Goal: Transaction & Acquisition: Register for event/course

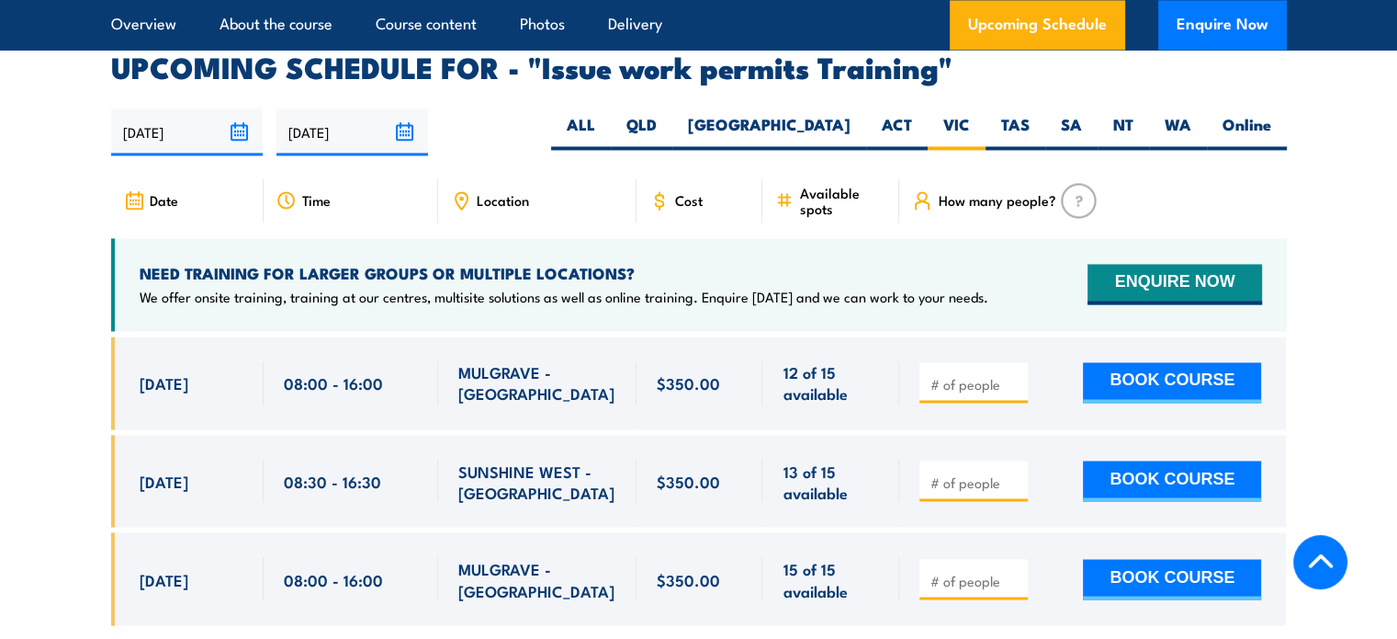
scroll to position [3063, 0]
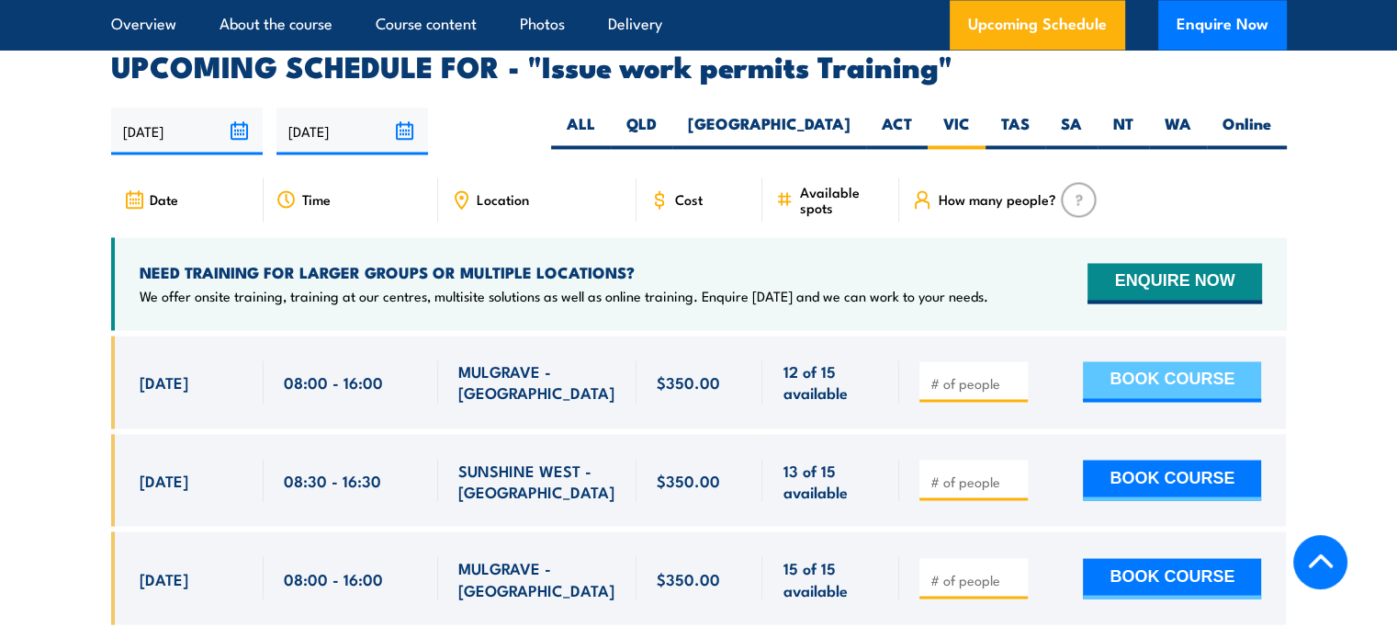
click at [1158, 364] on button "BOOK COURSE" at bounding box center [1172, 381] width 178 height 40
click at [1022, 374] on input "1" at bounding box center [976, 383] width 92 height 18
click at [1003, 374] on input "1" at bounding box center [976, 383] width 92 height 18
type input "2"
click at [1012, 374] on input "2" at bounding box center [976, 383] width 92 height 18
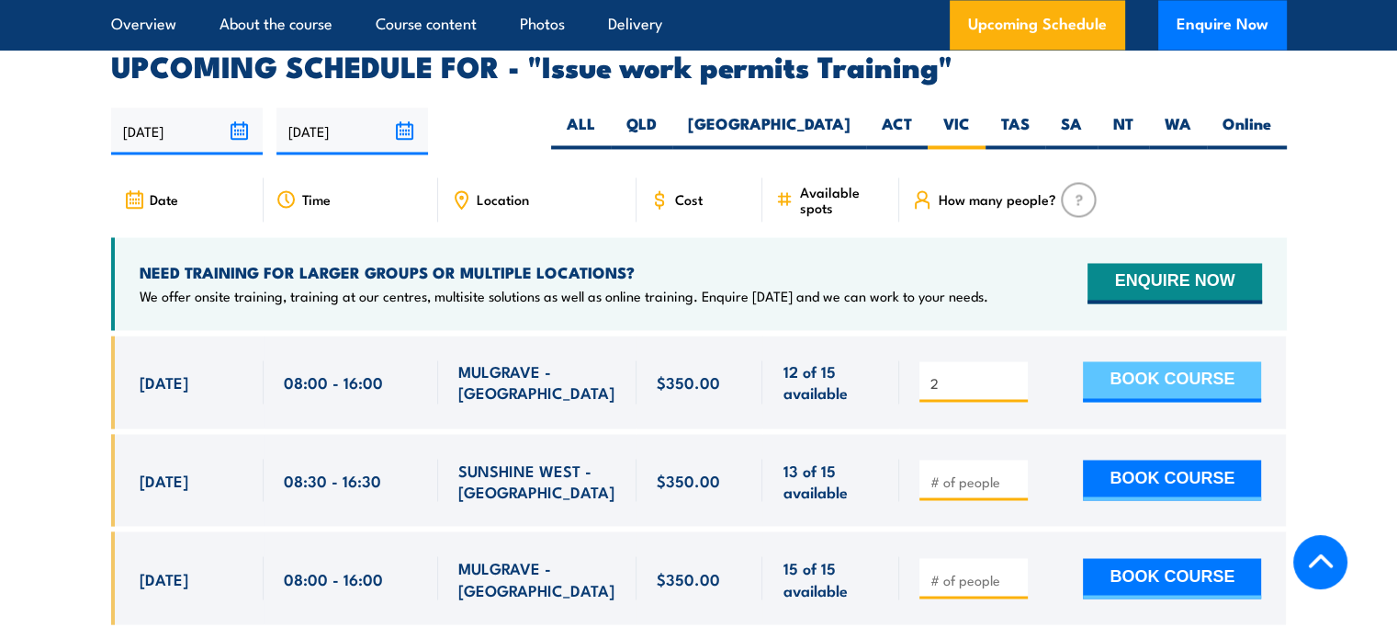
click at [1159, 361] on button "BOOK COURSE" at bounding box center [1172, 381] width 178 height 40
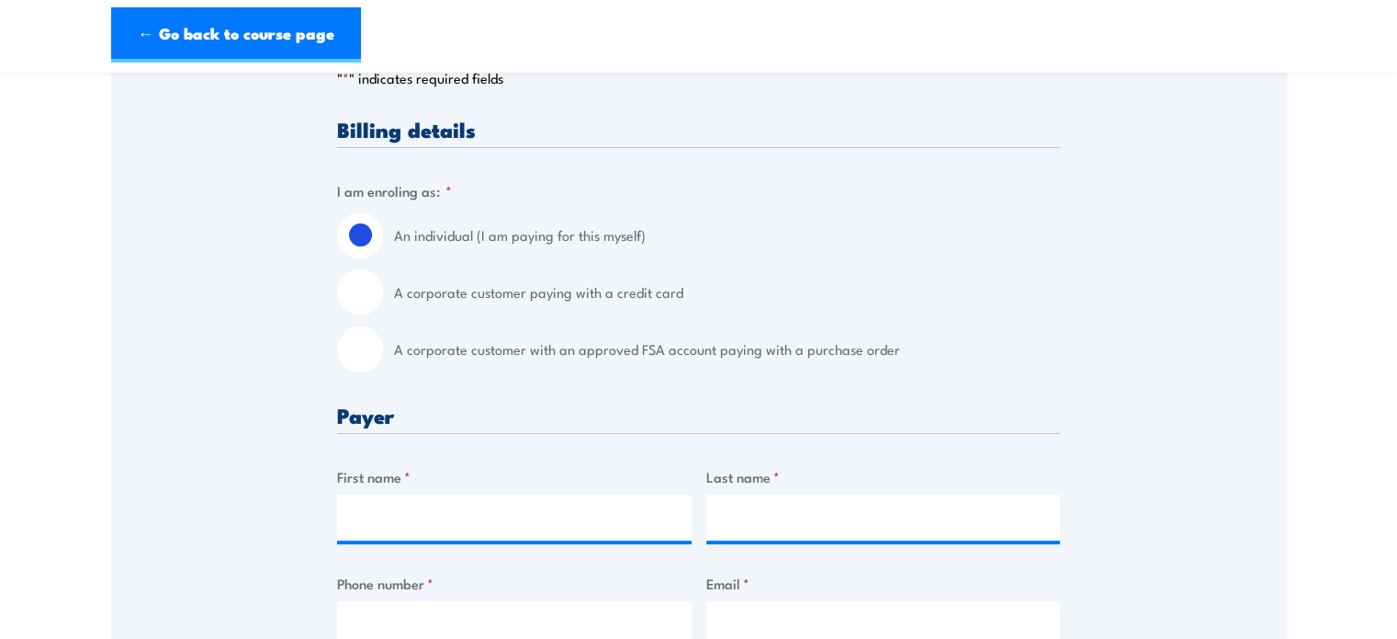
scroll to position [404, 0]
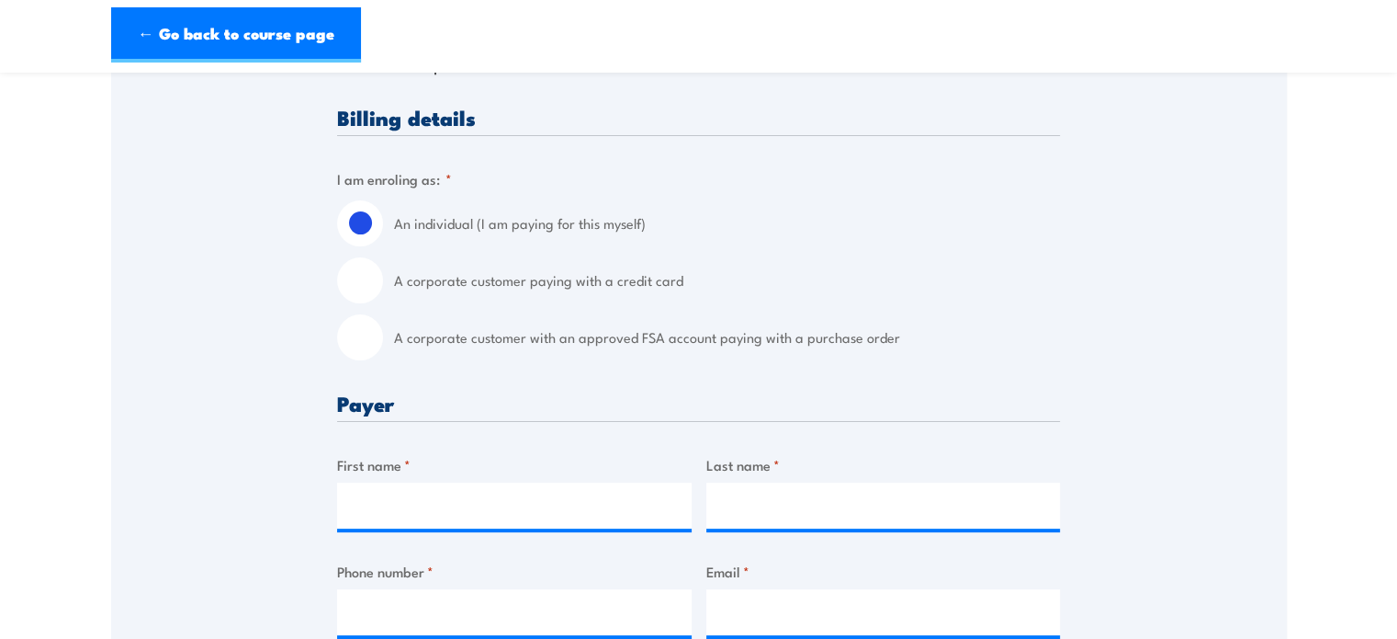
click at [367, 345] on input "A corporate customer with an approved FSA account paying with a purchase order" at bounding box center [360, 337] width 46 height 46
radio input "true"
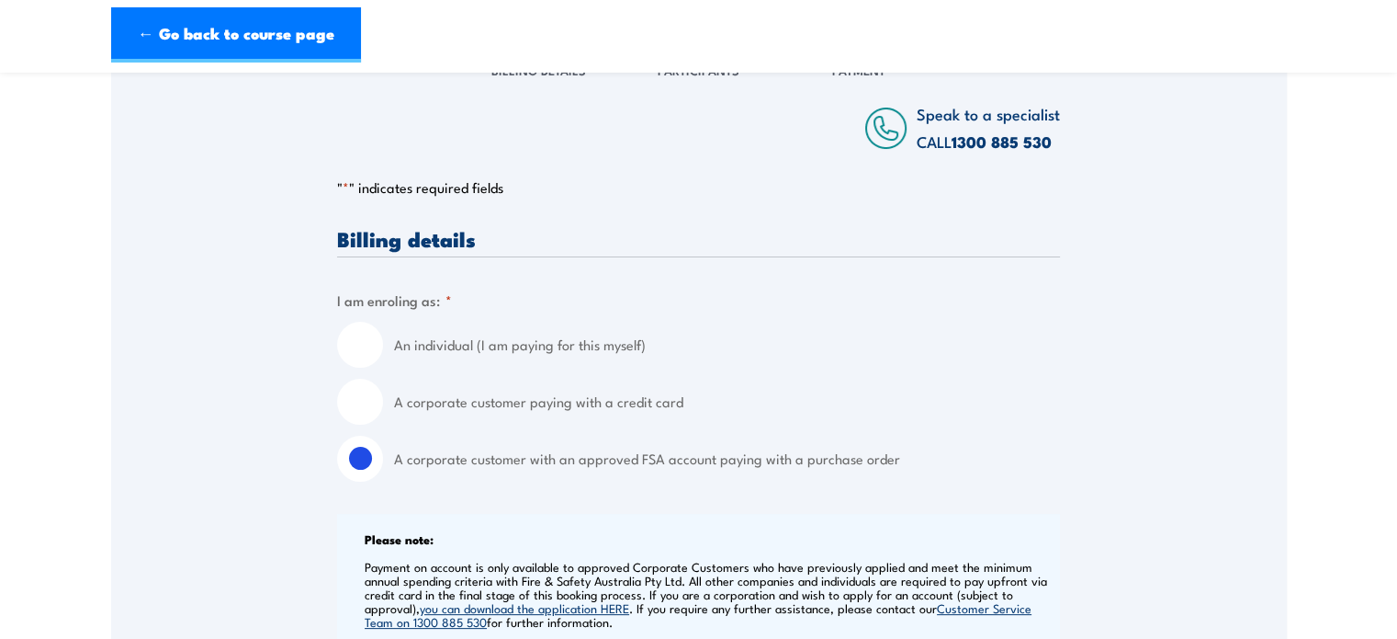
scroll to position [0, 0]
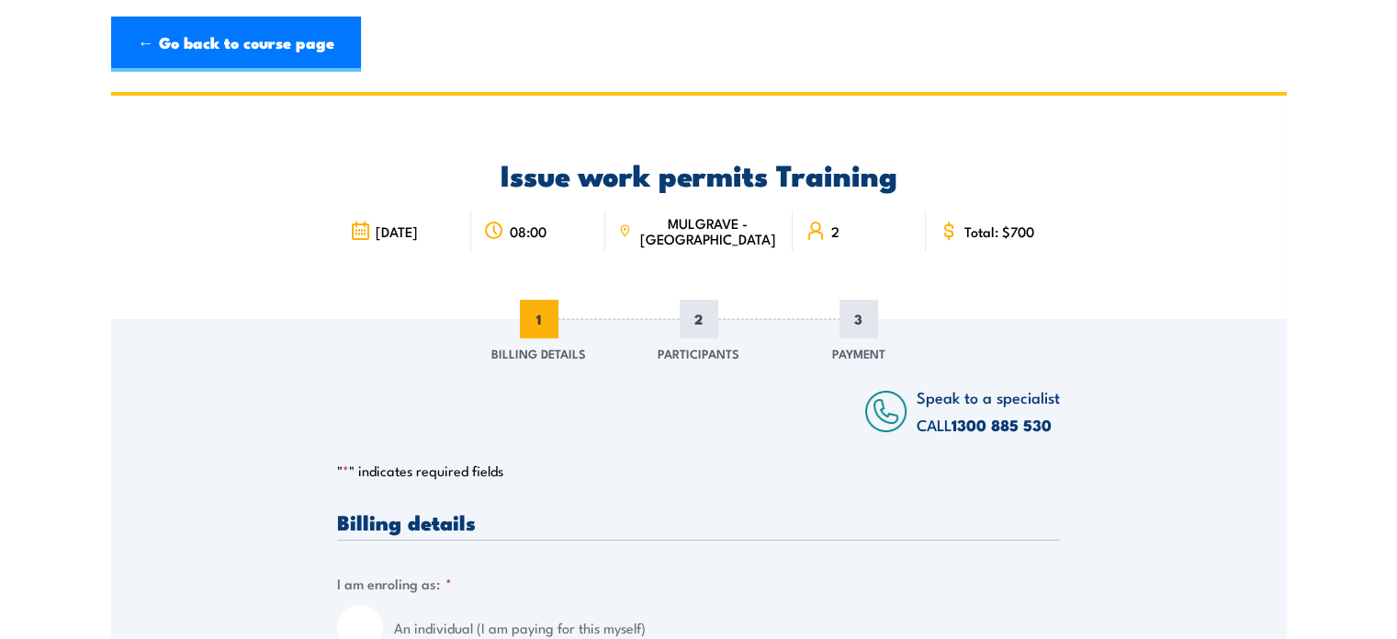
click at [921, 28] on div "← Go back to course page" at bounding box center [699, 44] width 1176 height 55
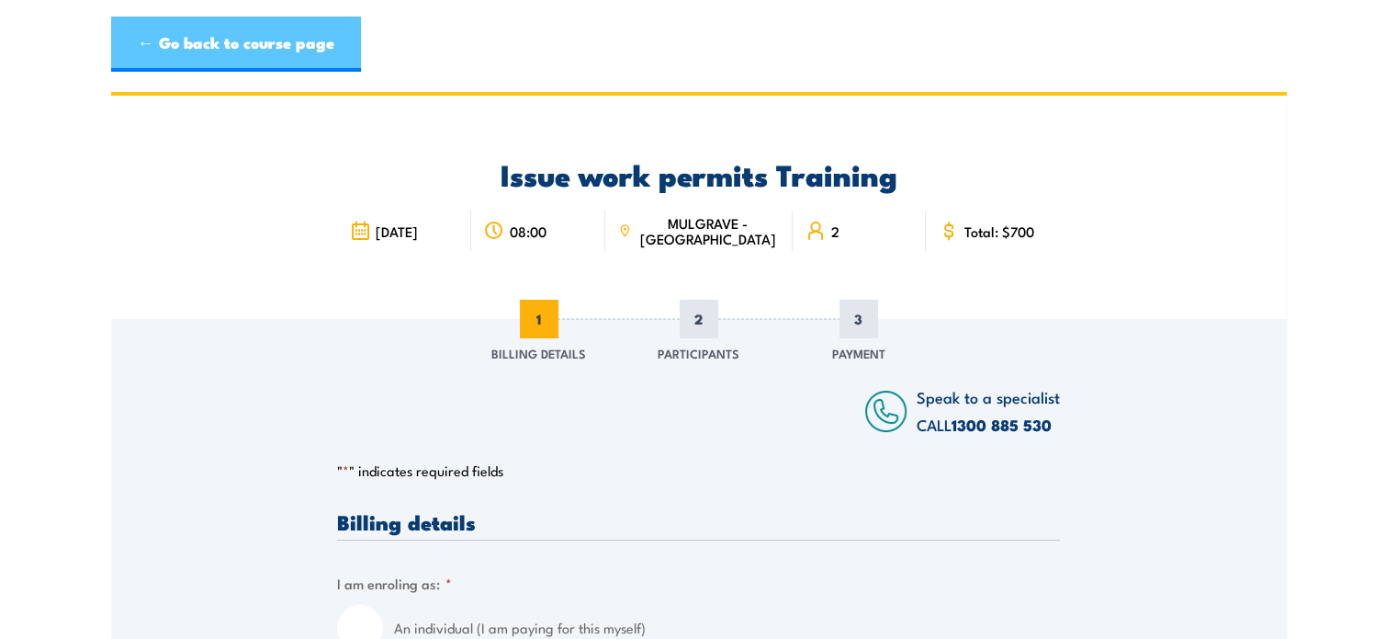
click at [239, 45] on link "← Go back to course page" at bounding box center [236, 44] width 250 height 55
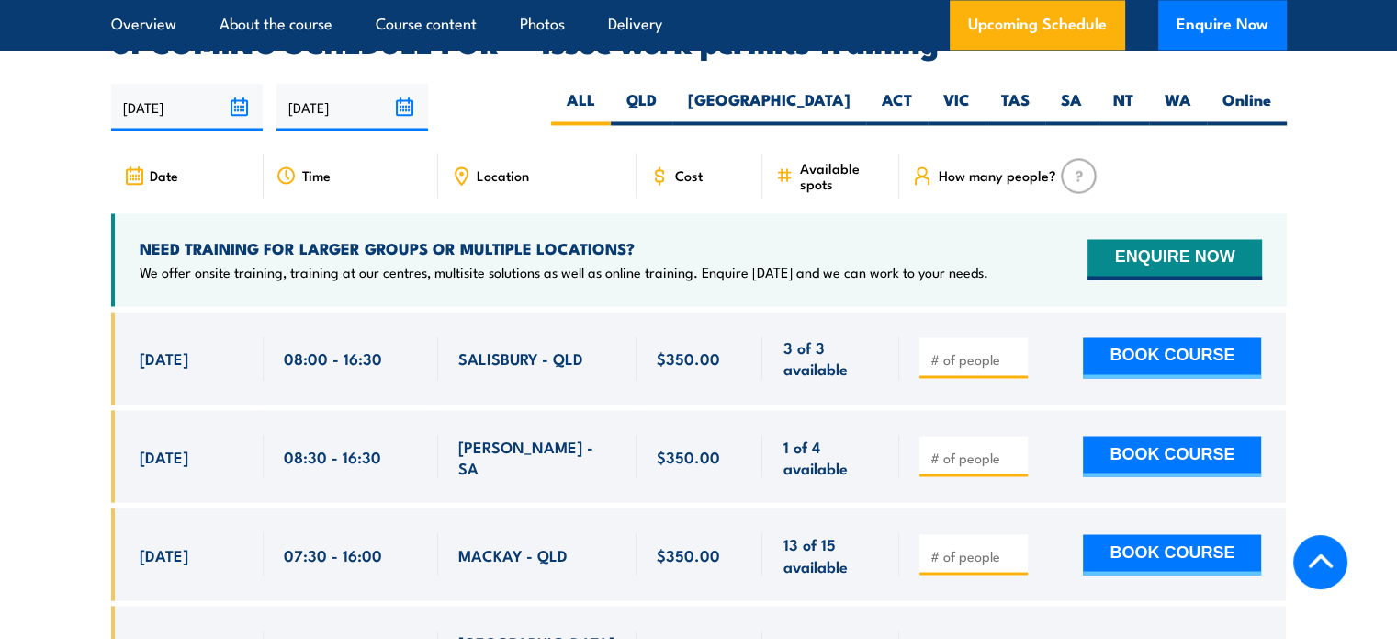
scroll to position [3087, 0]
click at [1238, 337] on button "BOOK COURSE" at bounding box center [1172, 357] width 178 height 40
click at [1012, 350] on input "1" at bounding box center [976, 359] width 92 height 18
type input "2"
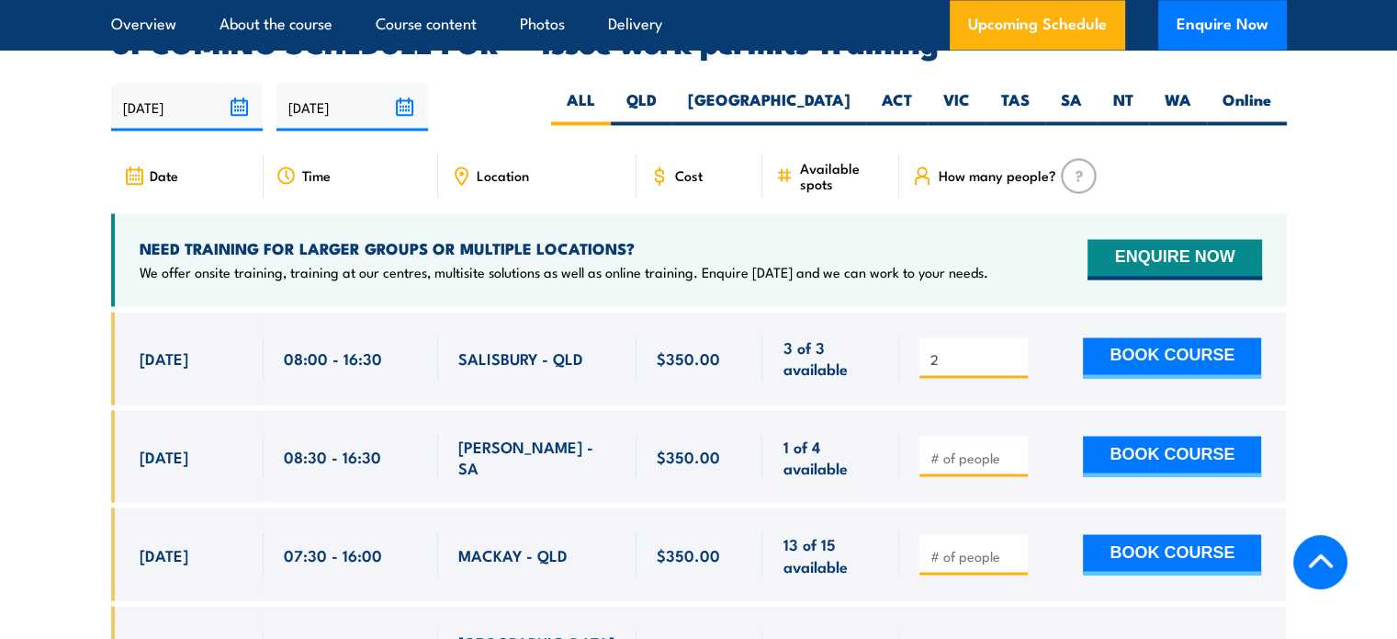
click at [1012, 350] on input "2" at bounding box center [976, 359] width 92 height 18
click at [1105, 337] on button "BOOK COURSE" at bounding box center [1172, 357] width 178 height 40
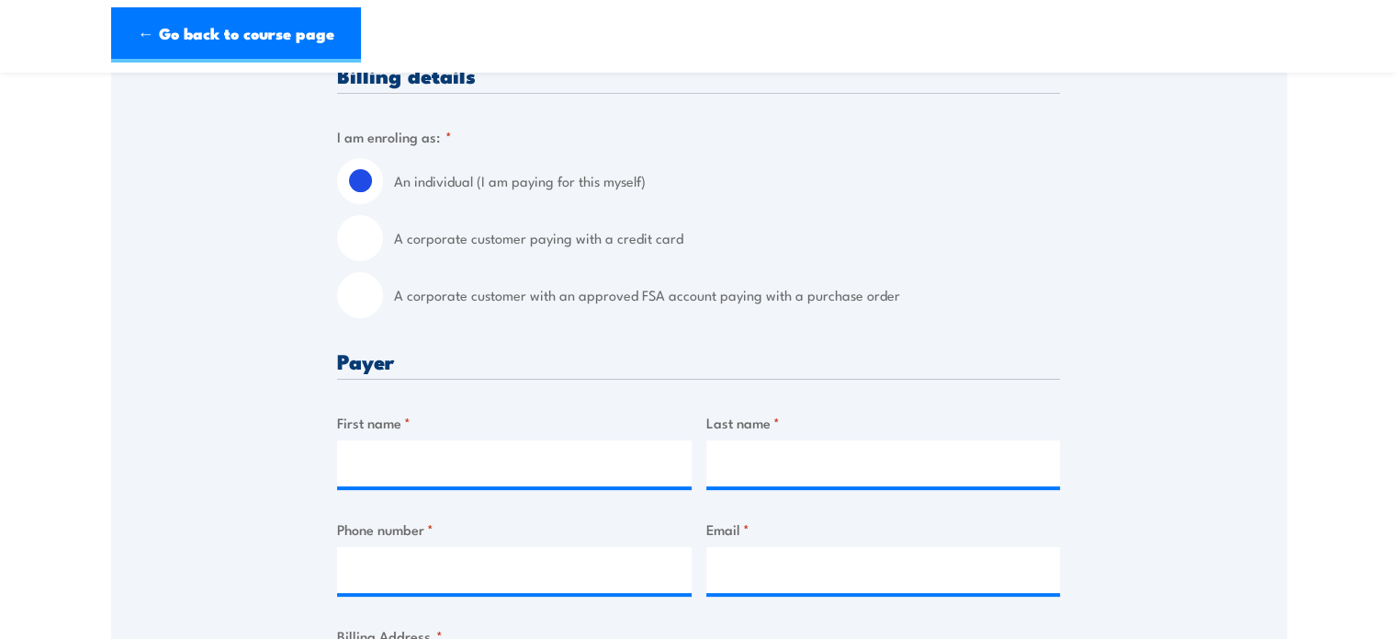
scroll to position [435, 0]
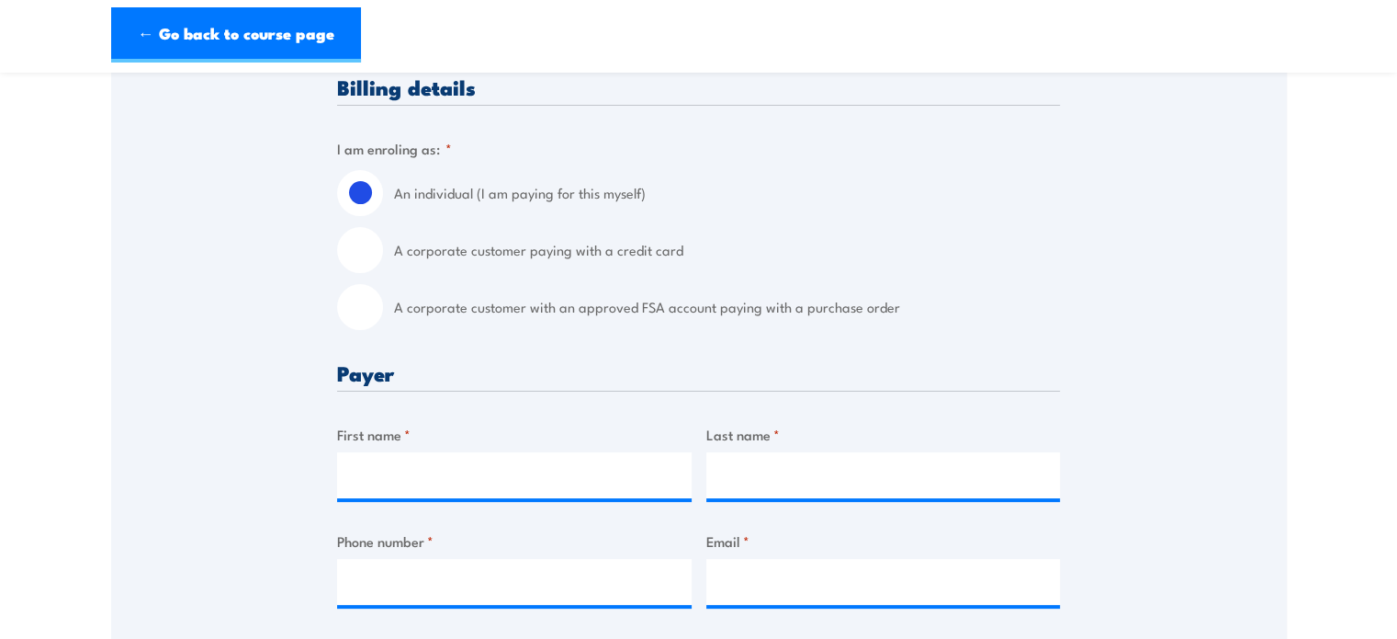
click at [1315, 360] on section "Issue work permits Training 26 August 2025 08:00 2" at bounding box center [698, 637] width 1397 height 1961
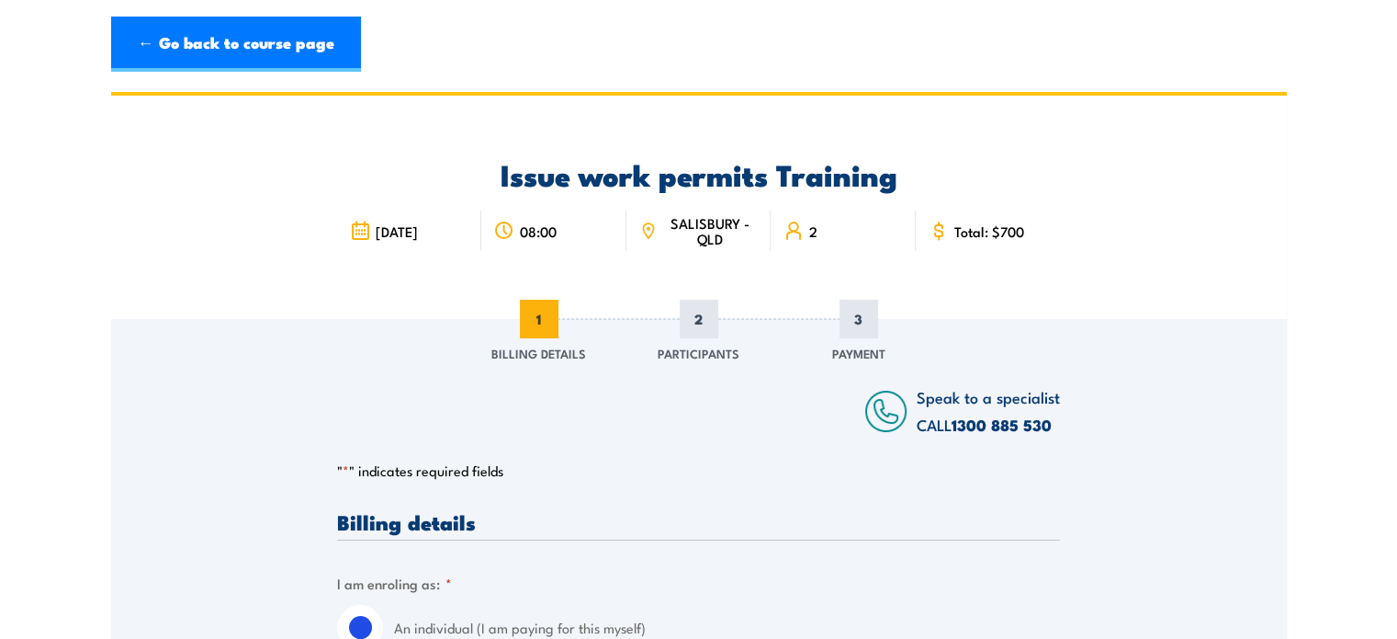
scroll to position [0, 0]
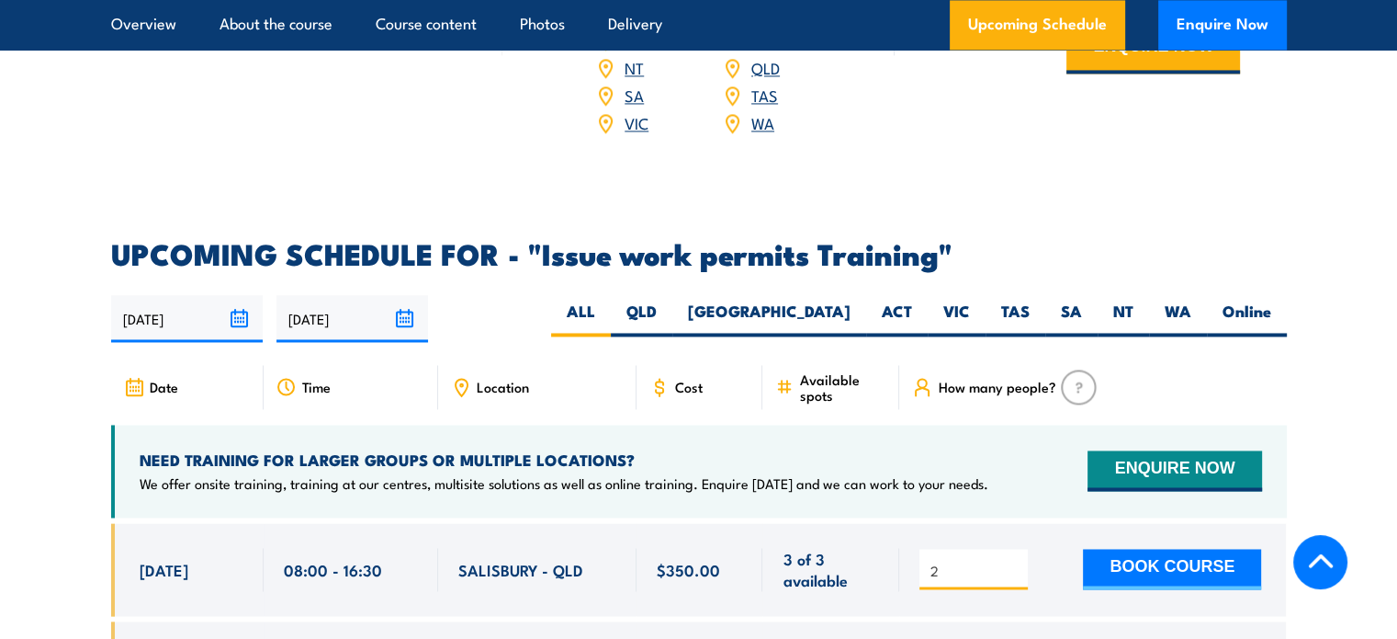
scroll to position [2862, 0]
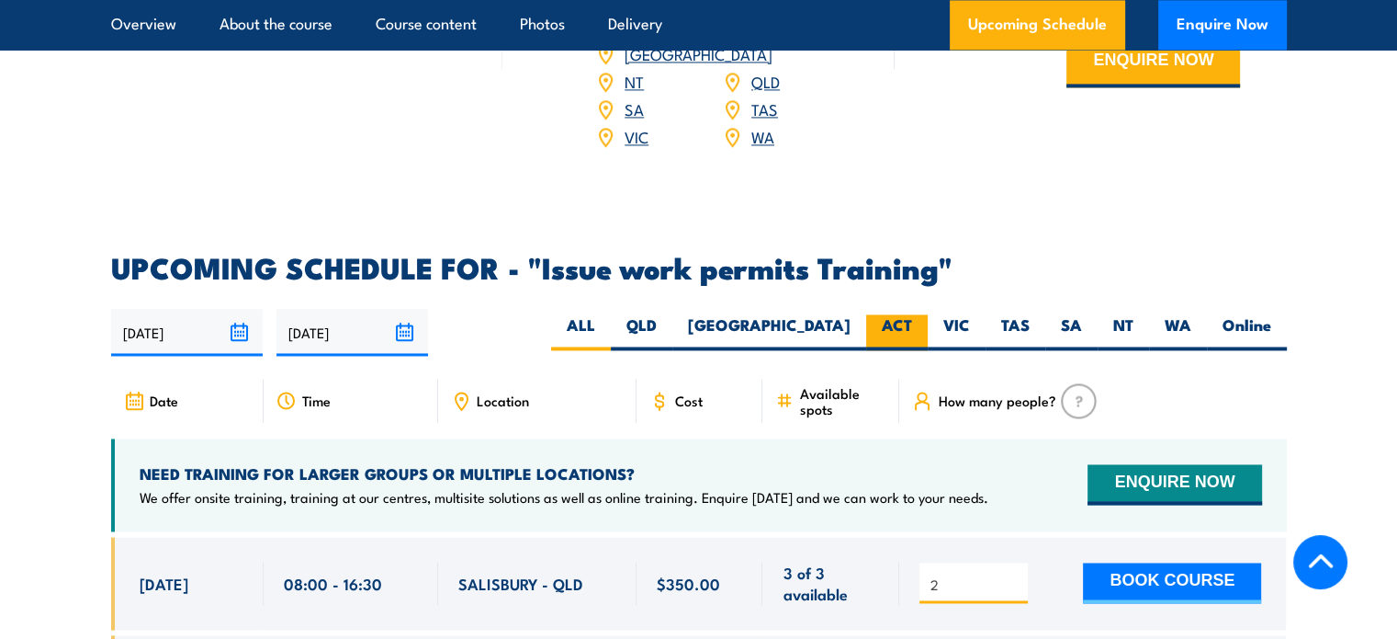
click at [897, 314] on label "ACT" at bounding box center [897, 332] width 62 height 36
click at [912, 314] on input "ACT" at bounding box center [918, 320] width 12 height 12
radio input "true"
click at [937, 314] on label "VIC" at bounding box center [957, 332] width 58 height 36
click at [970, 314] on input "VIC" at bounding box center [976, 320] width 12 height 12
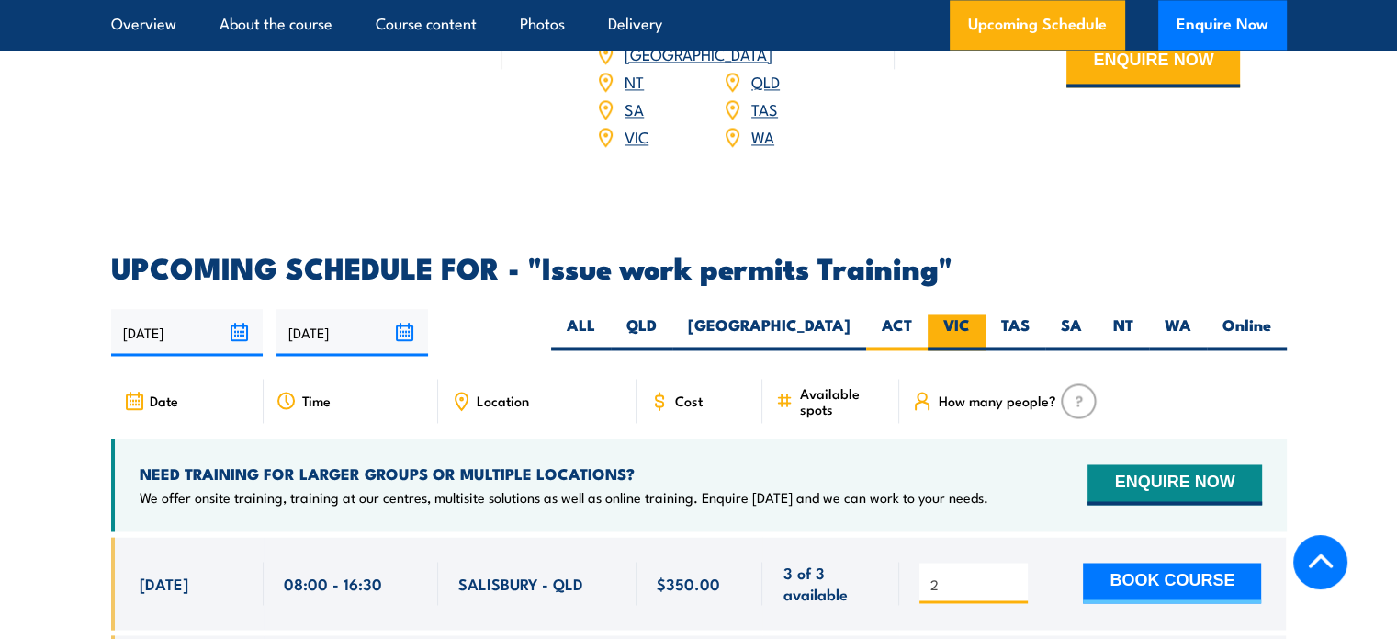
radio input "true"
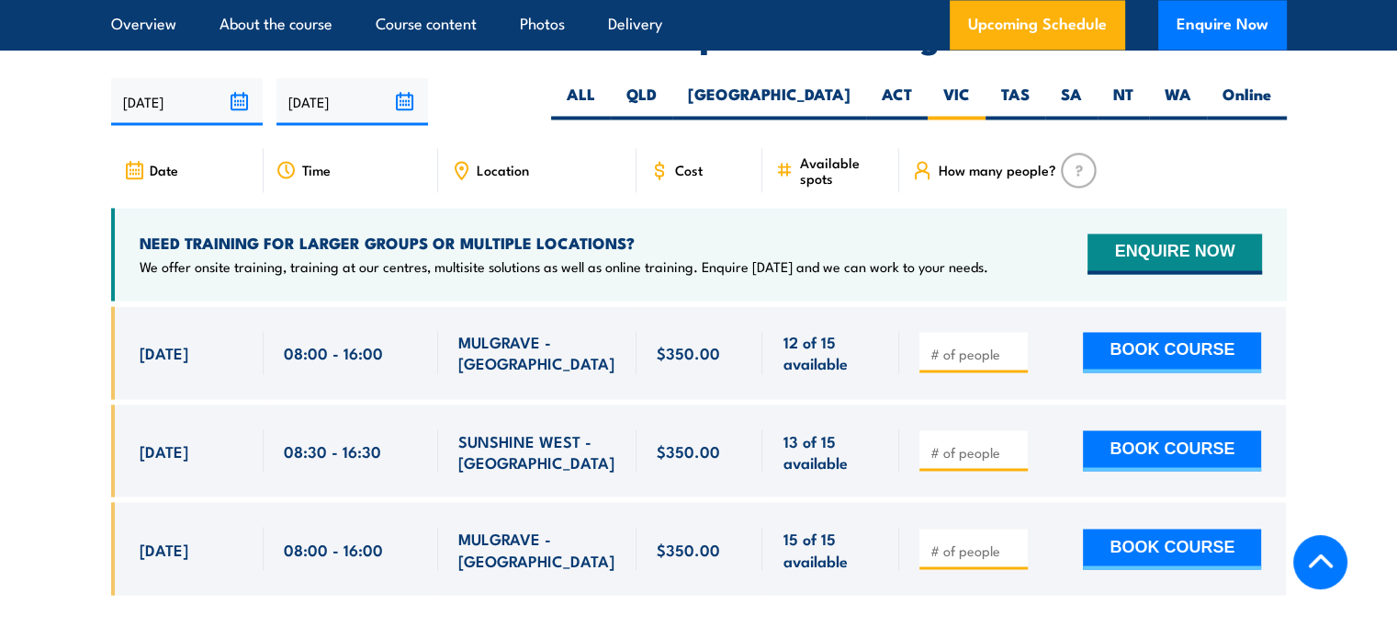
scroll to position [3094, 0]
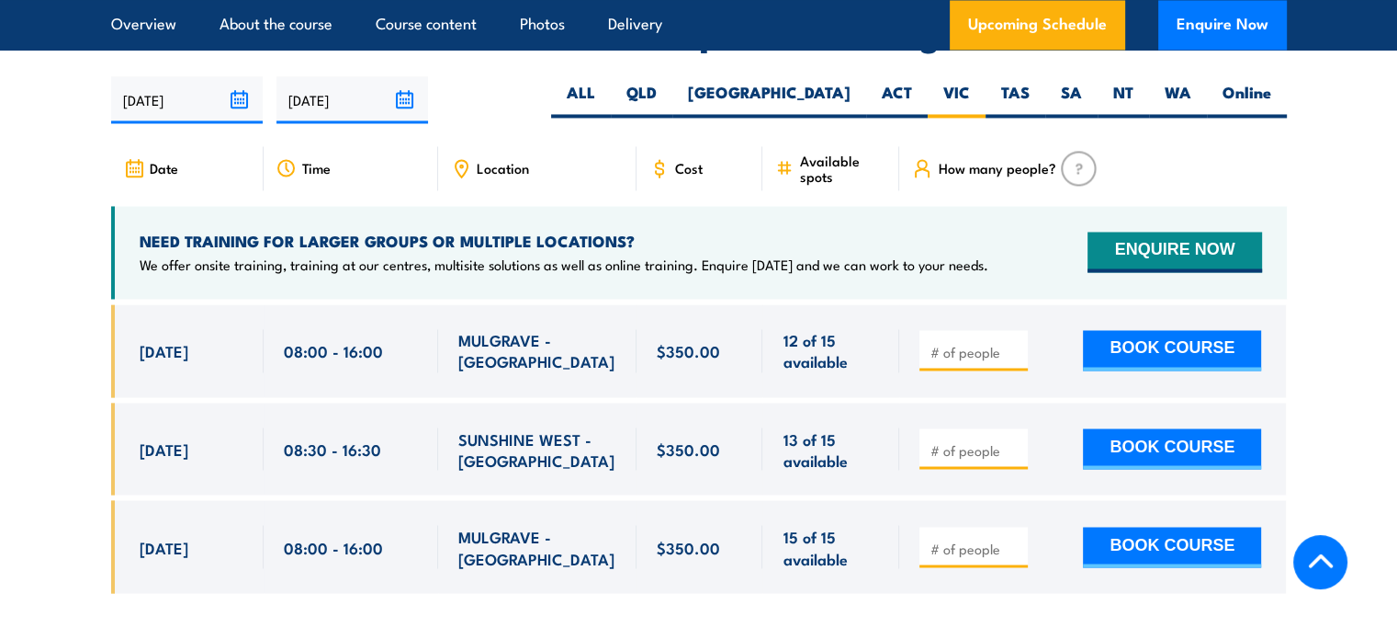
click at [47, 275] on section "UPCOMING SCHEDULE FOR - "Issue work permits Training" [DATE] [DATE]" at bounding box center [698, 320] width 1397 height 599
drag, startPoint x: 952, startPoint y: 324, endPoint x: 1001, endPoint y: 318, distance: 50.0
click at [961, 343] on input "number" at bounding box center [976, 352] width 92 height 18
click at [1015, 343] on input "1" at bounding box center [976, 352] width 92 height 18
type input "2"
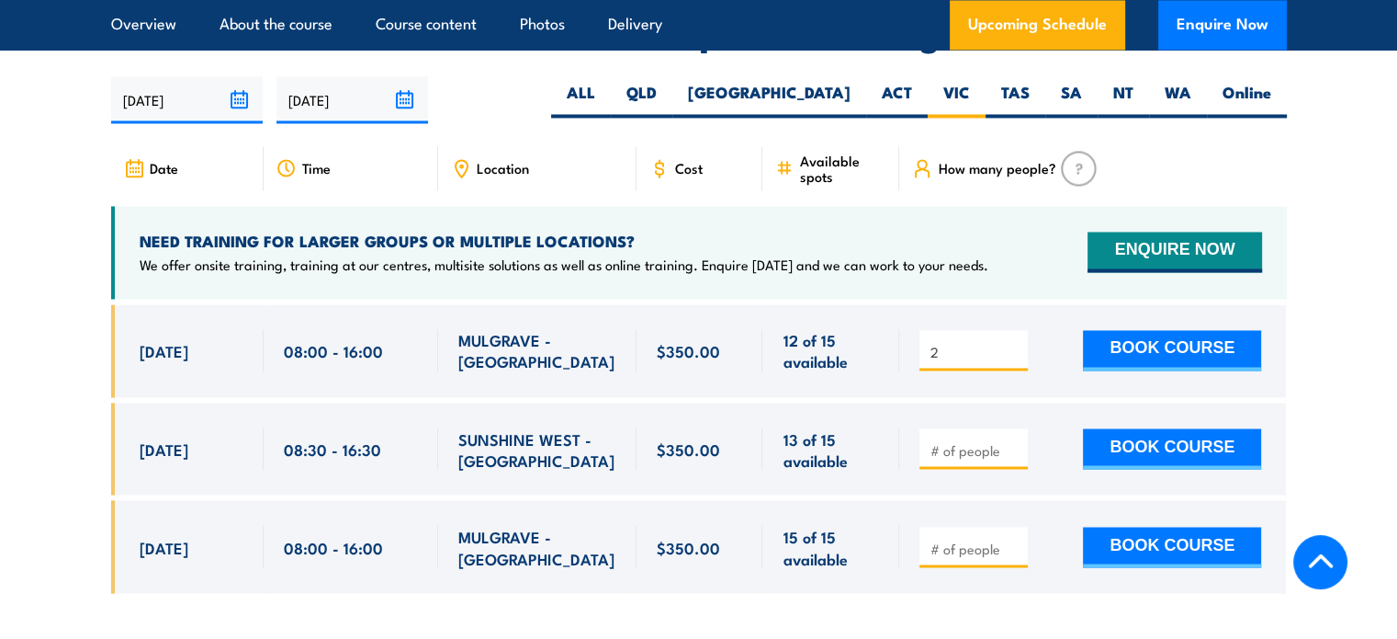
click at [1015, 343] on input "2" at bounding box center [976, 352] width 92 height 18
click at [1135, 330] on button "BOOK COURSE" at bounding box center [1172, 350] width 178 height 40
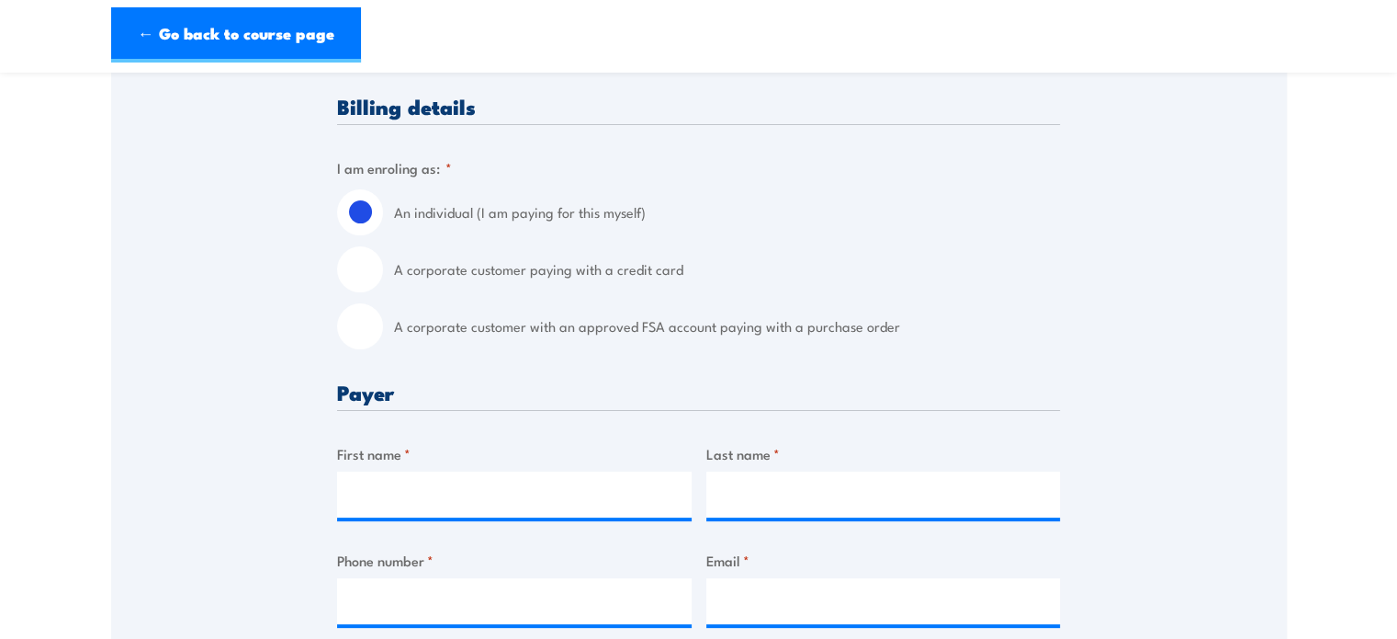
scroll to position [434, 0]
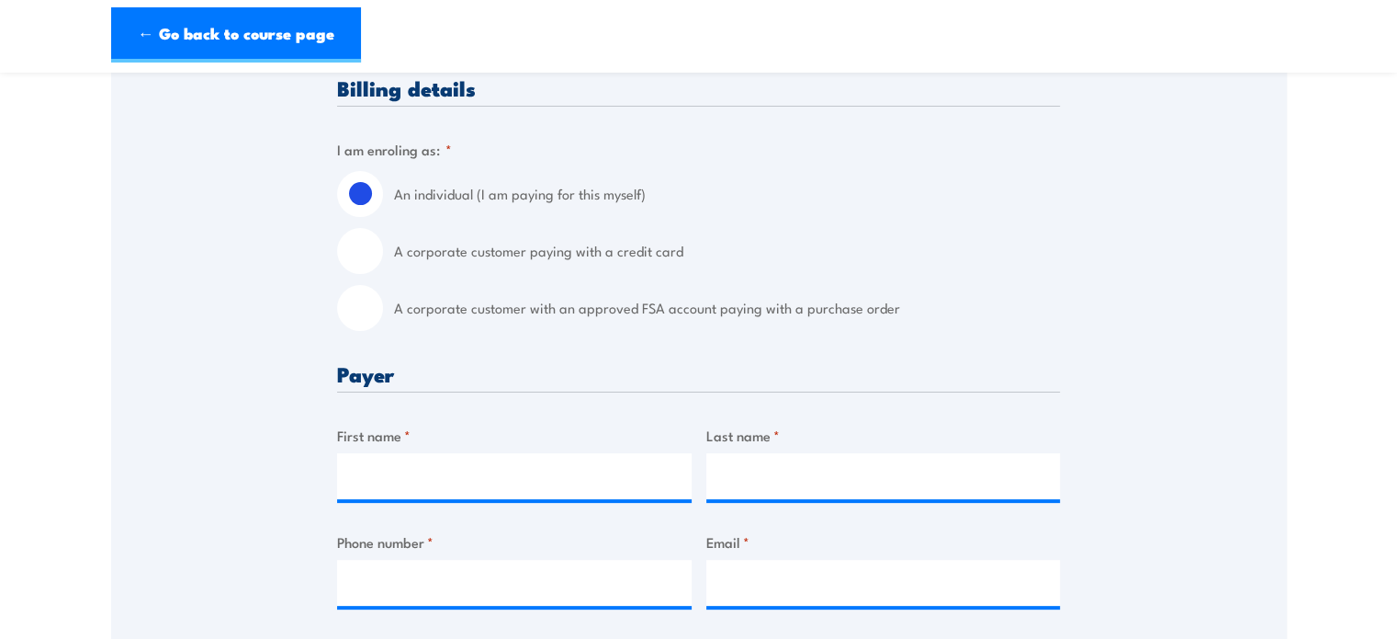
click at [359, 311] on input "A corporate customer with an approved FSA account paying with a purchase order" at bounding box center [360, 308] width 46 height 46
radio input "true"
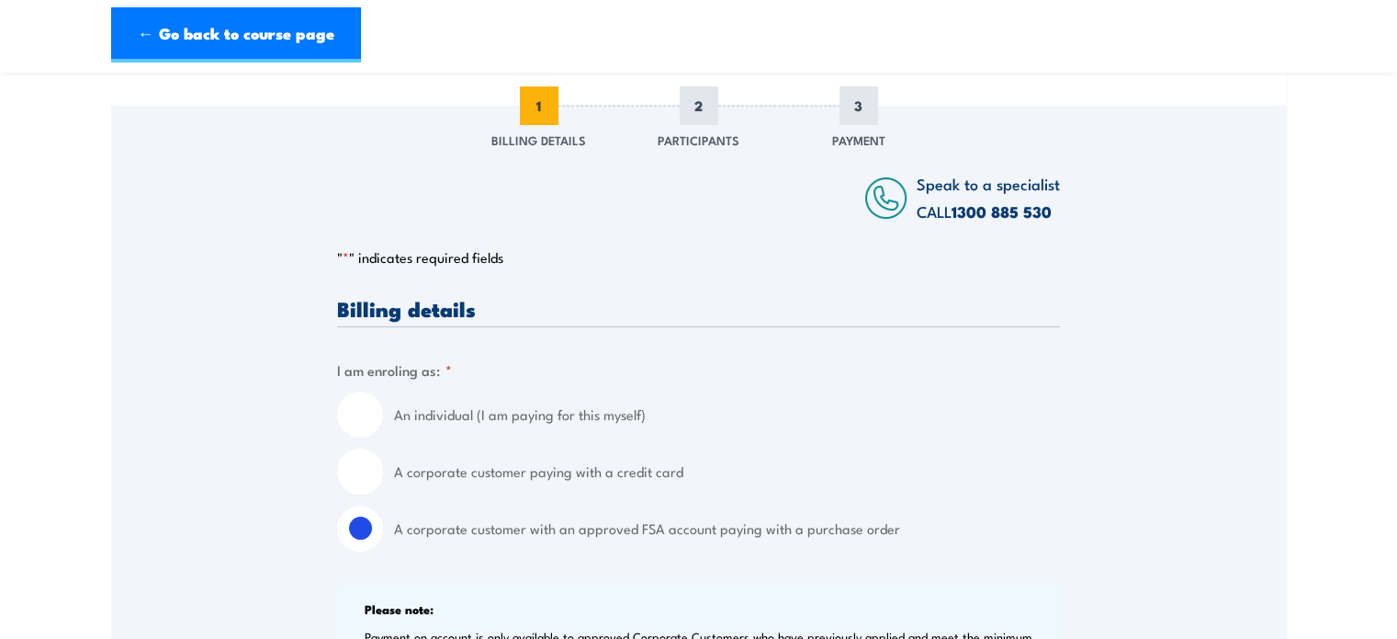
scroll to position [289, 0]
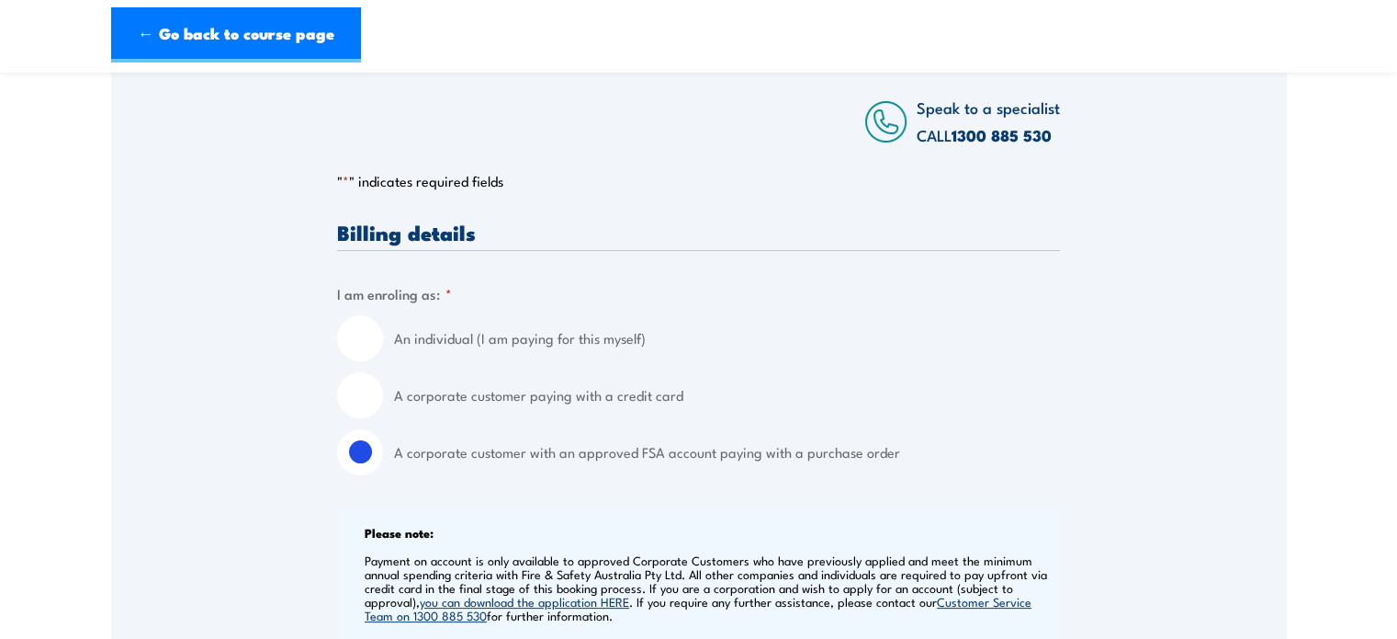
click at [538, 603] on link "you can download the application HERE" at bounding box center [524, 601] width 209 height 17
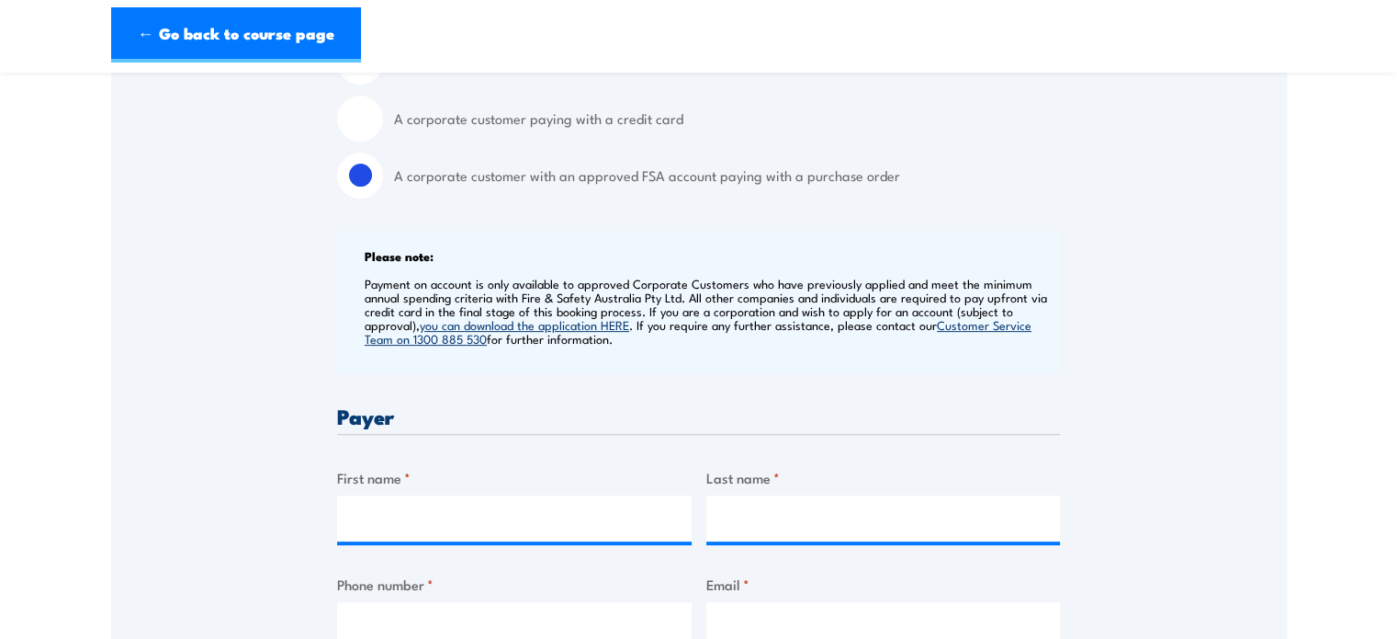
scroll to position [0, 0]
